Goal: Check status

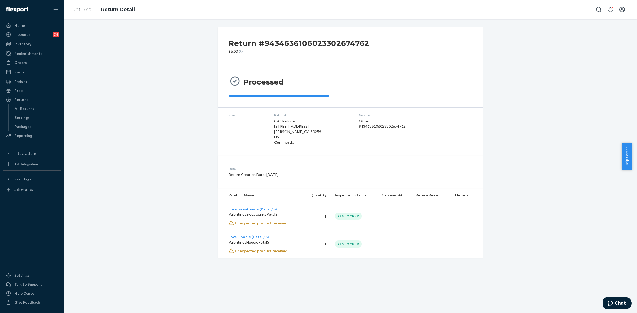
click at [32, 66] on div "Orders" at bounding box center [32, 62] width 56 height 7
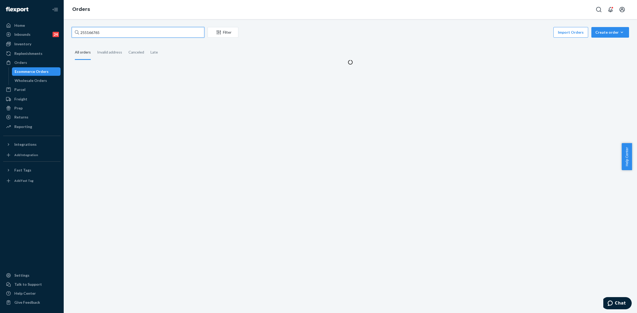
click at [93, 32] on input "255166765" at bounding box center [138, 32] width 133 height 11
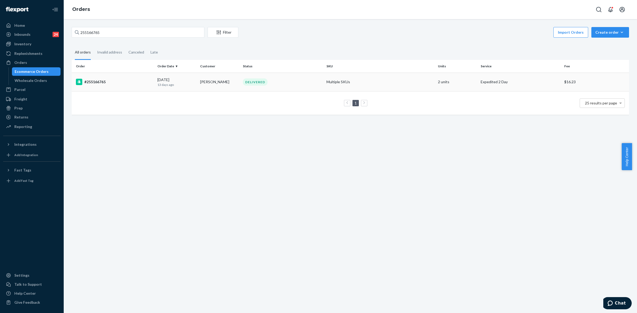
click at [190, 81] on div "[DATE] [DATE]" at bounding box center [176, 82] width 38 height 10
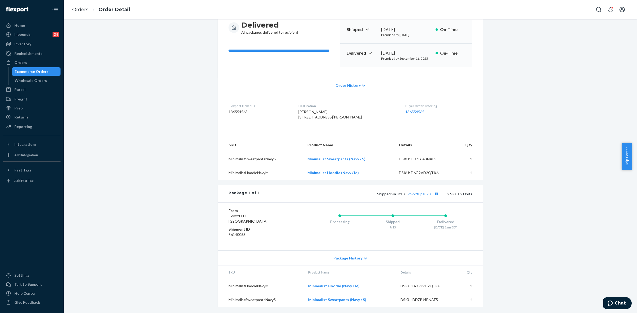
scroll to position [66, 0]
click at [172, 186] on div "Shopify Order # #255166765 • Expedited 2 Day / $16.23 View Details Submit Claim…" at bounding box center [350, 143] width 565 height 342
click at [28, 60] on div "Orders" at bounding box center [32, 62] width 56 height 7
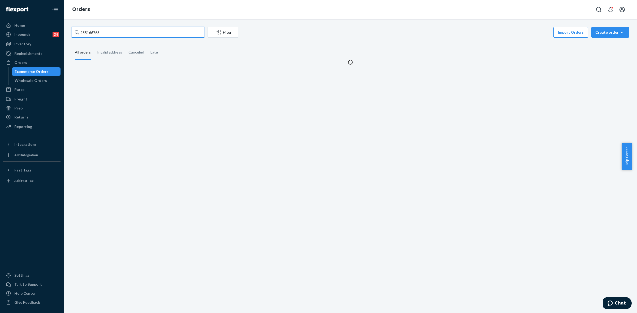
click at [96, 32] on input "255166765" at bounding box center [138, 32] width 133 height 11
click at [96, 31] on input "255166765" at bounding box center [138, 32] width 133 height 11
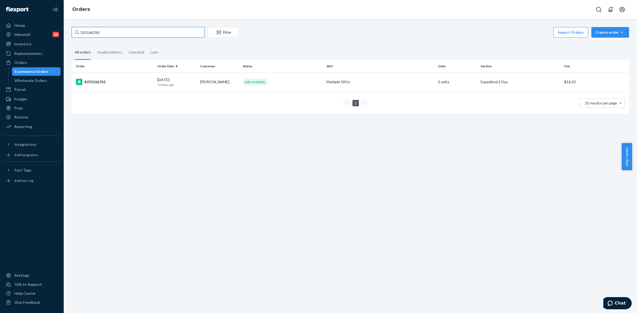
paste input "73419"
type input "255173419"
click at [311, 82] on div "DELIVERED" at bounding box center [282, 82] width 81 height 7
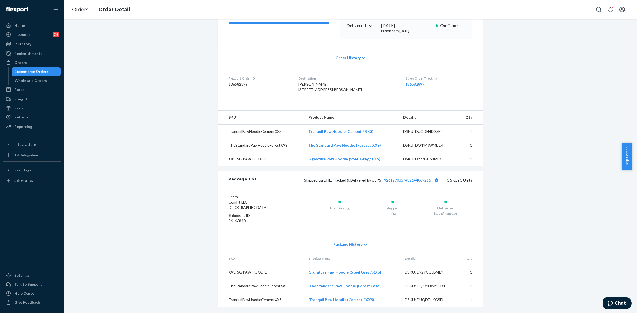
scroll to position [94, 0]
click at [364, 246] on icon at bounding box center [365, 245] width 3 height 4
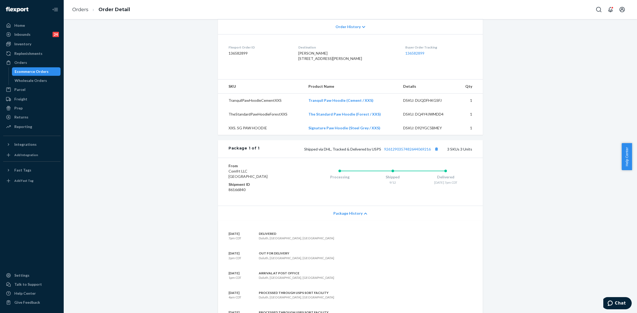
scroll to position [20, 0]
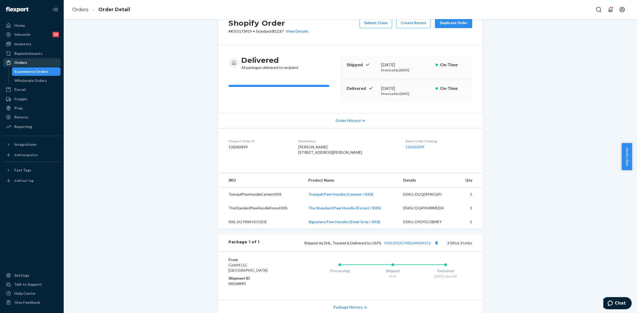
click at [25, 61] on div "Orders" at bounding box center [20, 62] width 13 height 5
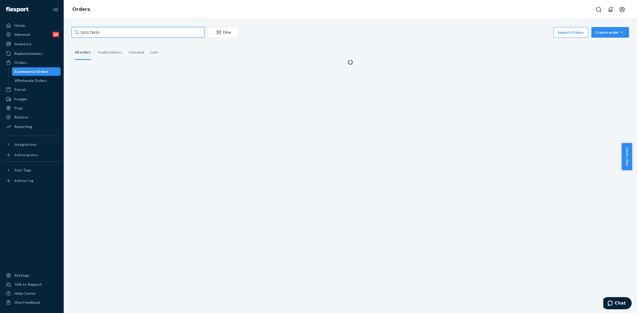
click at [88, 33] on input "255173419" at bounding box center [138, 32] width 133 height 11
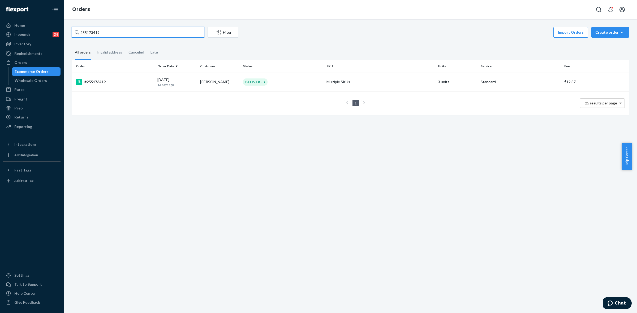
paste input "349104"
type input "255349104"
click at [207, 74] on td "Kelli Sommers" at bounding box center [219, 82] width 43 height 19
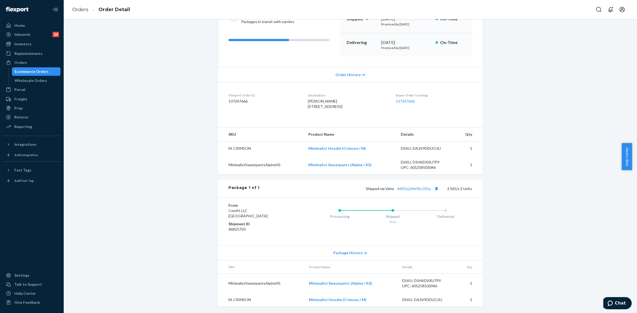
scroll to position [77, 0]
click at [364, 253] on icon at bounding box center [365, 253] width 3 height 2
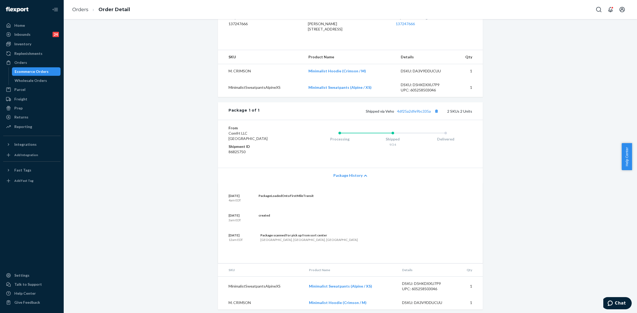
scroll to position [110, 0]
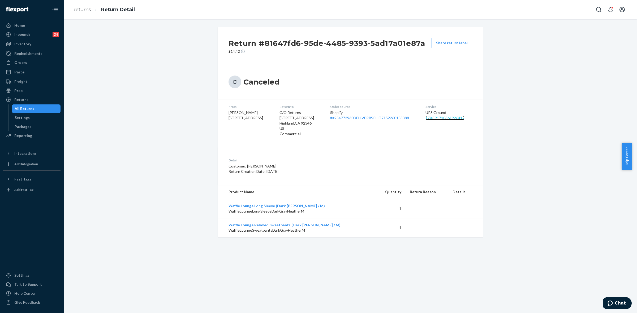
click at [440, 118] on link "1ZX8R1710361926417" at bounding box center [445, 118] width 39 height 5
drag, startPoint x: 453, startPoint y: 119, endPoint x: 434, endPoint y: 116, distance: 18.6
drag, startPoint x: 422, startPoint y: 118, endPoint x: 466, endPoint y: 122, distance: 44.0
click at [466, 122] on dl "From [PERSON_NAME] [STREET_ADDRESS]-1986 Return to C/O Returns [STREET_ADDRESS]…" at bounding box center [350, 120] width 265 height 43
copy link "1ZX8R1710361926417"
